Goal: Participate in discussion: Engage in conversation with other users on a specific topic

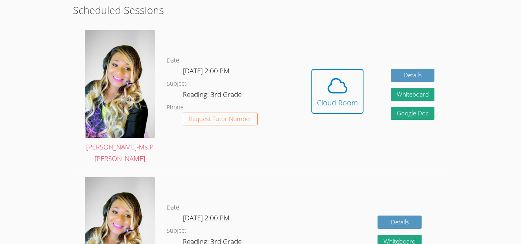
scroll to position [226, 0]
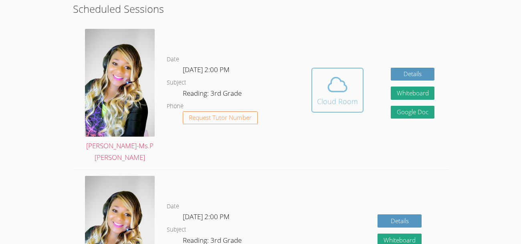
click at [338, 103] on div "Cloud Room" at bounding box center [337, 101] width 41 height 11
click at [335, 91] on icon at bounding box center [338, 84] width 18 height 14
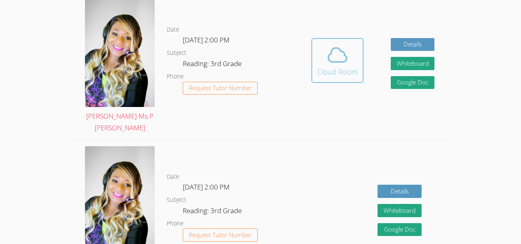
scroll to position [257, 0]
click at [336, 55] on icon at bounding box center [337, 54] width 22 height 22
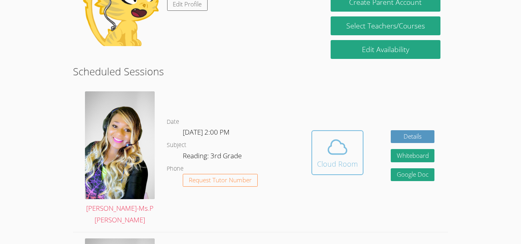
scroll to position [165, 0]
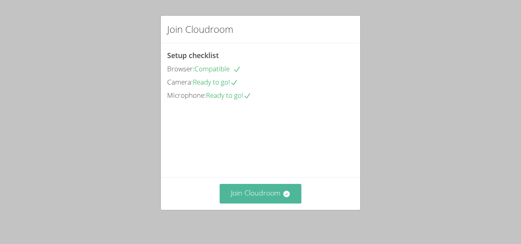
click at [262, 194] on button "Join Cloudroom" at bounding box center [261, 194] width 82 height 20
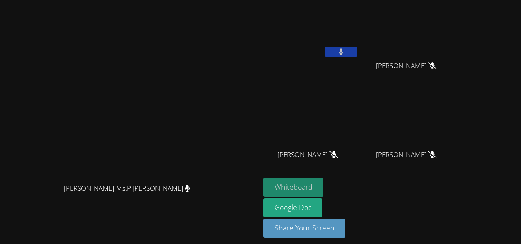
click at [324, 187] on button "Whiteboard" at bounding box center [293, 187] width 61 height 19
click at [324, 189] on button "Whiteboard" at bounding box center [293, 187] width 61 height 19
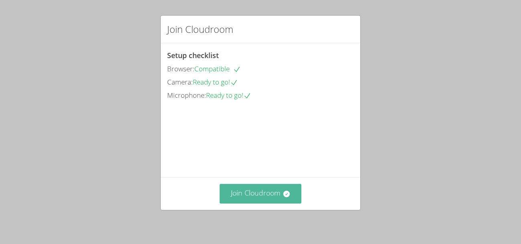
click at [268, 200] on button "Join Cloudroom" at bounding box center [261, 194] width 82 height 20
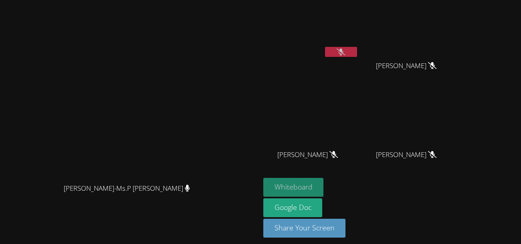
click at [324, 184] on button "Whiteboard" at bounding box center [293, 187] width 61 height 19
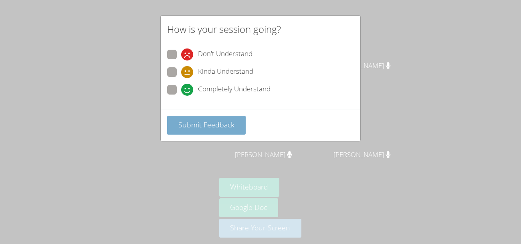
click at [229, 126] on span "Submit Feedback" at bounding box center [206, 125] width 56 height 10
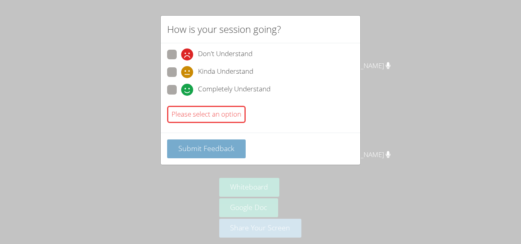
click at [228, 151] on span "Submit Feedback" at bounding box center [206, 148] width 56 height 10
click at [250, 91] on span "Completely Understand" at bounding box center [234, 90] width 73 height 12
click at [188, 91] on input "Completely Understand" at bounding box center [184, 88] width 7 height 7
radio input "true"
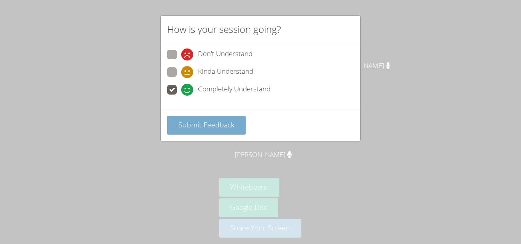
click at [235, 133] on button "Submit Feedback" at bounding box center [206, 125] width 79 height 19
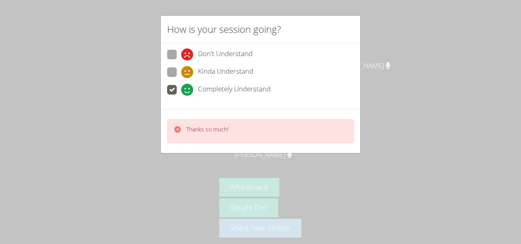
click at [219, 91] on span "Completely Understand" at bounding box center [234, 90] width 73 height 12
click at [188, 91] on input "Completely Understand" at bounding box center [184, 88] width 7 height 7
click at [232, 53] on span "Don't Understand" at bounding box center [225, 54] width 55 height 12
click at [188, 53] on input "Don't Understand" at bounding box center [184, 53] width 7 height 7
radio input "true"
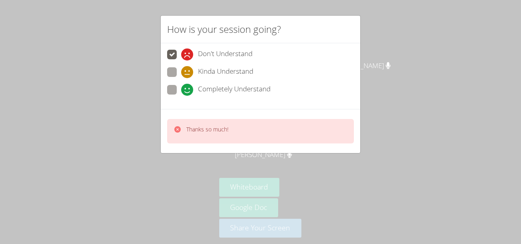
click at [236, 93] on span "Completely Understand" at bounding box center [234, 90] width 73 height 12
click at [188, 92] on input "Completely Understand" at bounding box center [184, 88] width 7 height 7
radio input "true"
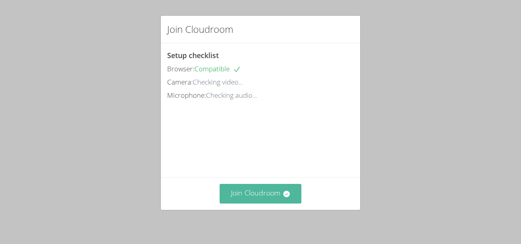
click at [267, 200] on button "Join Cloudroom" at bounding box center [261, 194] width 82 height 20
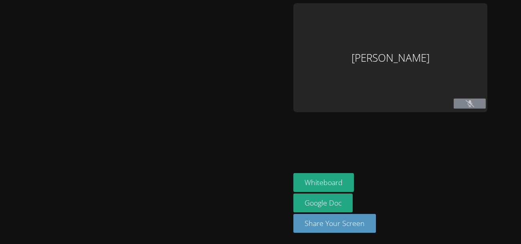
click at [263, 197] on div at bounding box center [145, 122] width 284 height 238
click at [269, 209] on div at bounding box center [145, 122] width 284 height 238
